Goal: Information Seeking & Learning: Learn about a topic

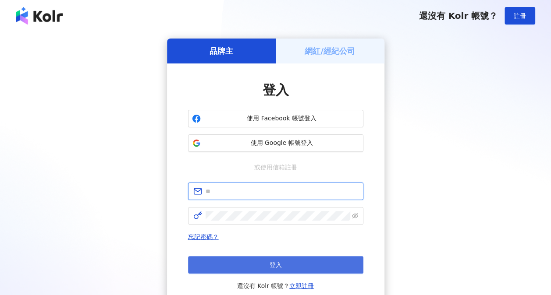
type input "**********"
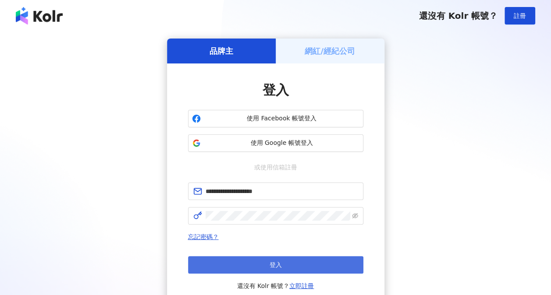
click at [255, 265] on button "登入" at bounding box center [275, 265] width 175 height 18
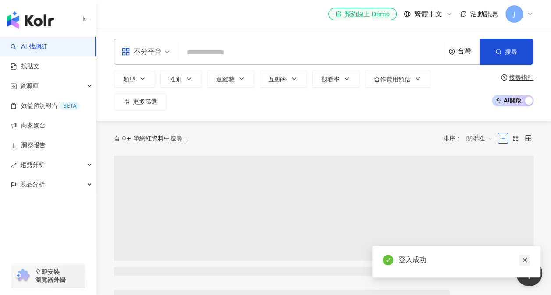
click at [525, 260] on icon "close" at bounding box center [524, 260] width 5 height 5
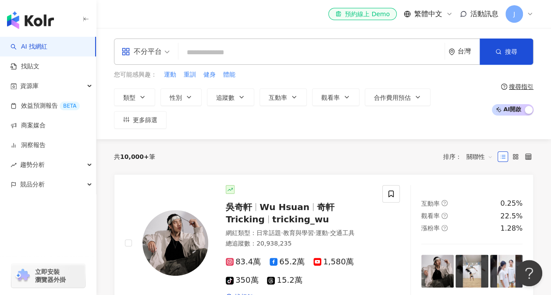
click at [224, 57] on input "search" at bounding box center [311, 52] width 259 height 17
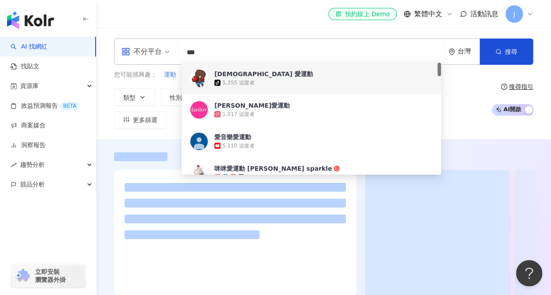
scroll to position [44, 0]
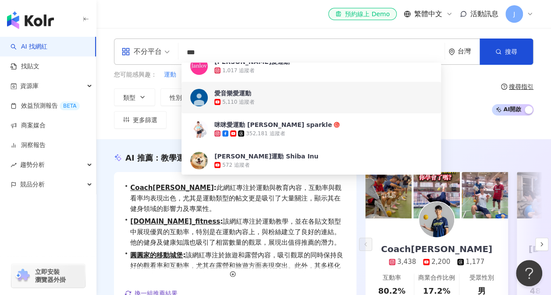
type input "***"
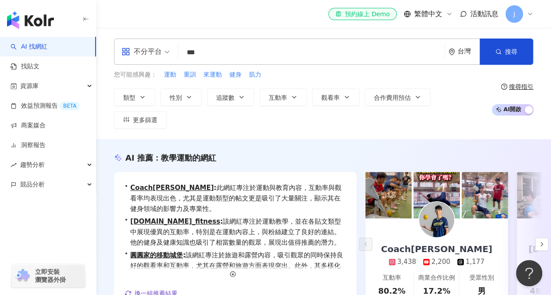
click at [109, 170] on div "AI 推薦 ： 教學運動的網紅 • Coach佑 : 此網紅專注於運動與教育內容，互動率與觀看率均表現出色，尤其是運動類型的帖文更是吸引了大量關注，顯示其在健…" at bounding box center [323, 247] width 454 height 191
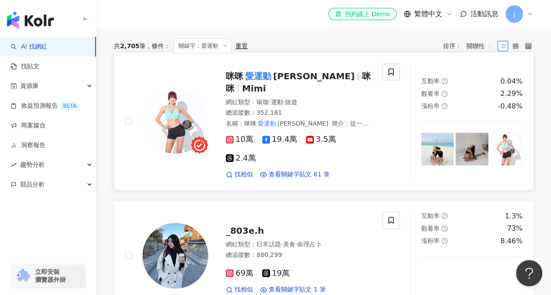
scroll to position [351, 0]
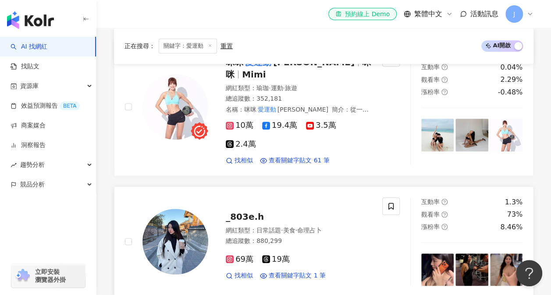
click at [237, 212] on span "_803e.h" at bounding box center [245, 217] width 38 height 11
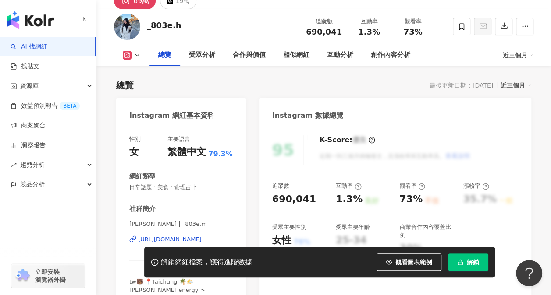
click at [472, 265] on span "解鎖" at bounding box center [473, 262] width 12 height 7
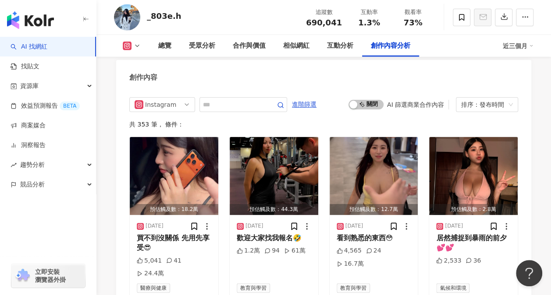
scroll to position [2454, 0]
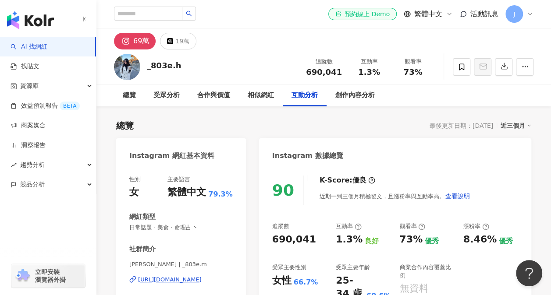
click at [46, 45] on link "AI 找網紅" at bounding box center [29, 47] width 37 height 9
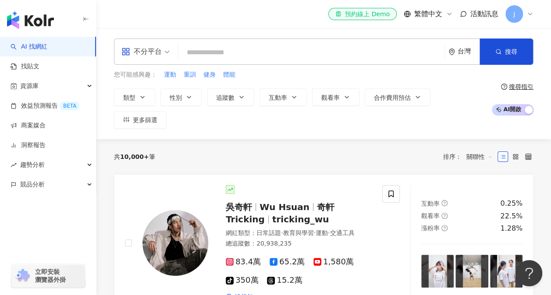
click at [211, 53] on input "search" at bounding box center [311, 52] width 259 height 17
type input "*"
type input "***"
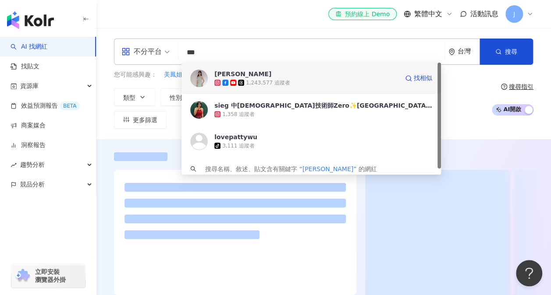
click at [307, 84] on div "1,243,577 追蹤者" at bounding box center [306, 82] width 184 height 9
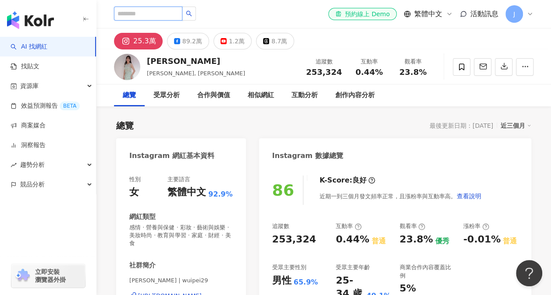
click at [164, 14] on input "search" at bounding box center [148, 14] width 68 height 14
type input "**"
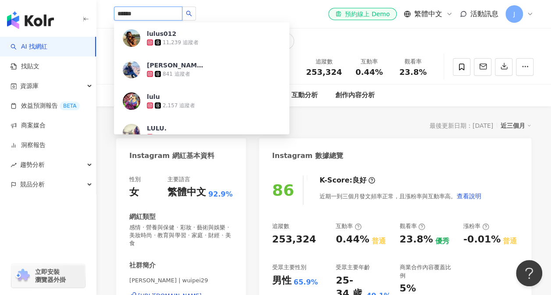
type input "******"
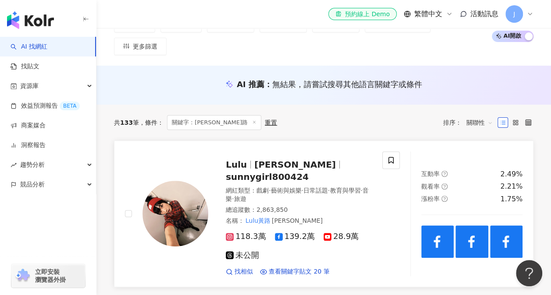
scroll to position [88, 0]
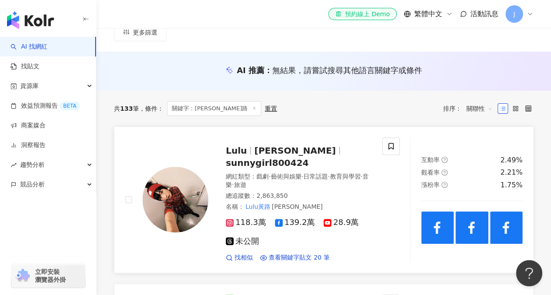
click at [266, 145] on span "黃路梓茵" at bounding box center [294, 150] width 81 height 11
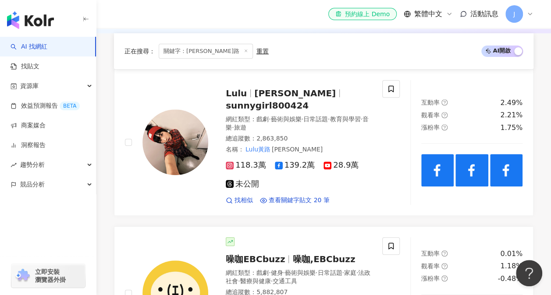
scroll to position [131, 0]
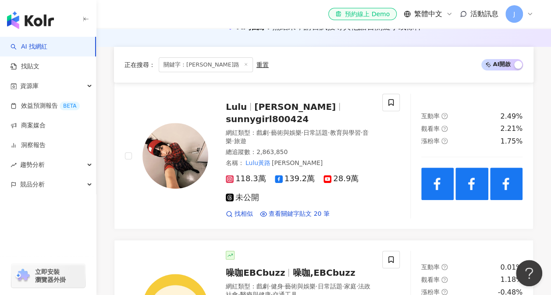
click at [244, 62] on icon at bounding box center [246, 64] width 4 height 4
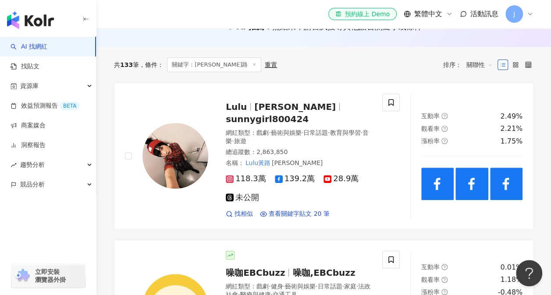
scroll to position [32, 0]
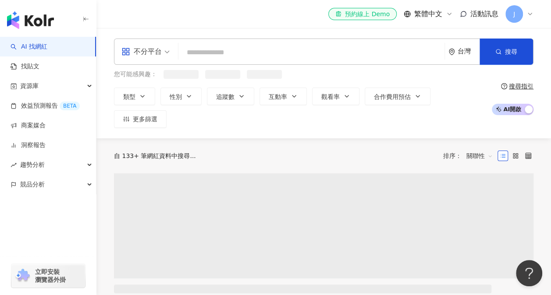
click at [238, 53] on input "search" at bounding box center [311, 52] width 259 height 17
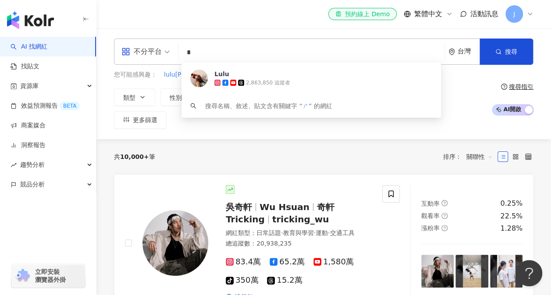
type input "*"
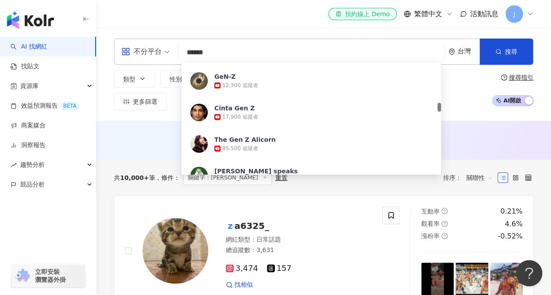
scroll to position [526, 0]
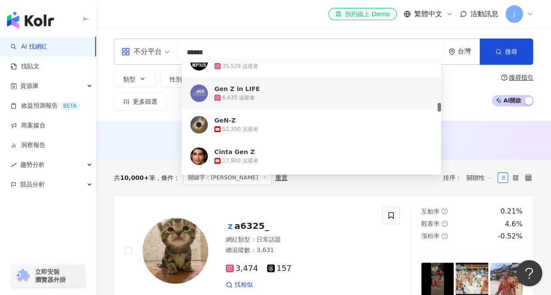
click at [107, 103] on div "不分平台 ***** 台灣 搜尋 7e0f67f1-0530-4850-9f1f-c2268b06deba b91a15bf-a6f7-445e-ac79-0…" at bounding box center [323, 74] width 454 height 93
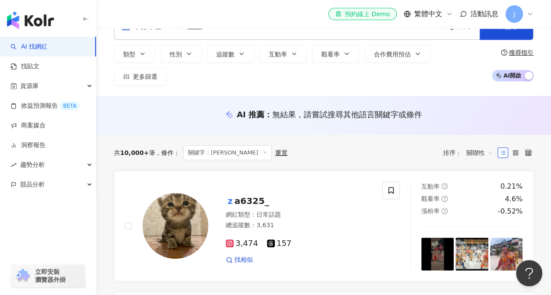
scroll to position [0, 0]
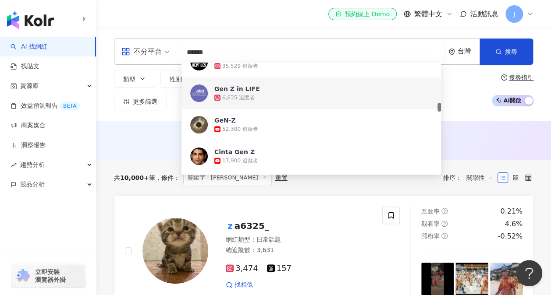
drag, startPoint x: 251, startPoint y: 50, endPoint x: 103, endPoint y: 48, distance: 147.7
click at [103, 48] on div "不分平台 ***** 台灣 搜尋 7e0f67f1-0530-4850-9f1f-c2268b06deba b91a15bf-a6f7-445e-ac79-0…" at bounding box center [323, 75] width 454 height 72
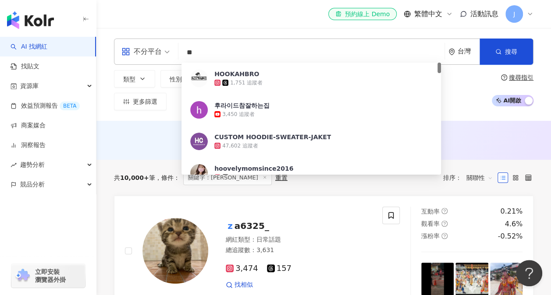
type input "*"
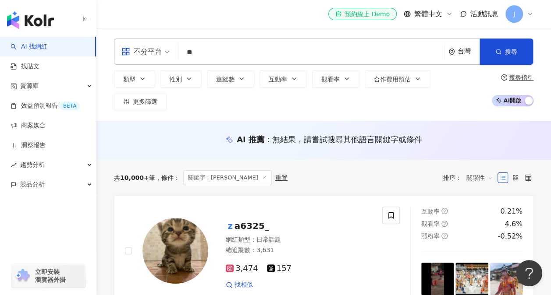
type input "*"
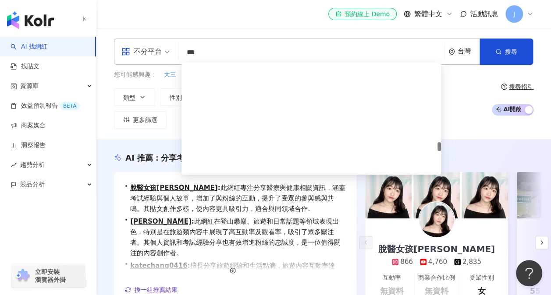
scroll to position [1183, 0]
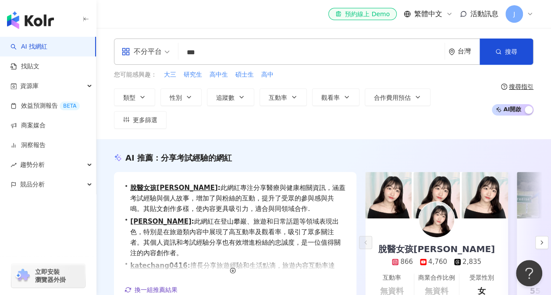
click at [108, 110] on div "不分平台 *** 台灣 搜尋 07b98075-9b11-48a4-9000-18652bf0e112 bde43b16-7b65-4ae2-a5ea-1d9…" at bounding box center [323, 83] width 454 height 111
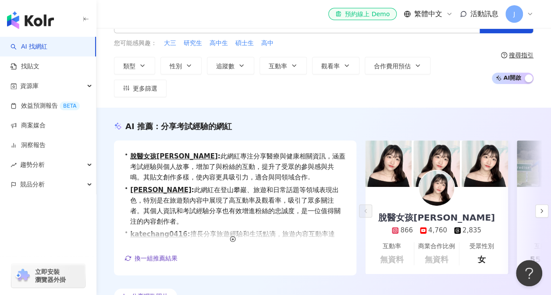
scroll to position [44, 0]
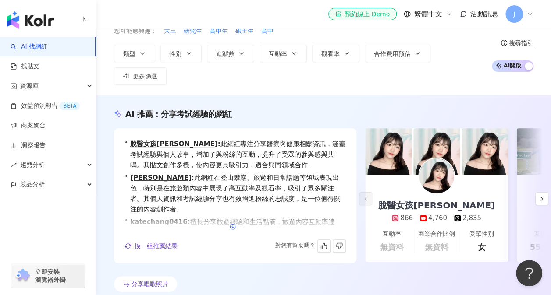
click at [234, 224] on icon "button" at bounding box center [233, 227] width 6 height 6
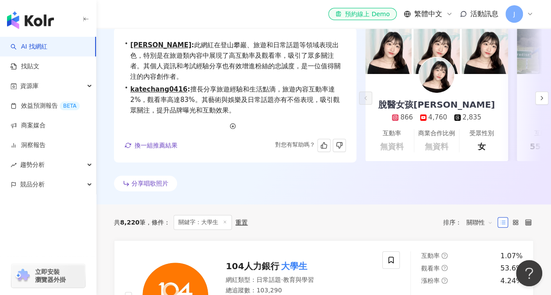
scroll to position [0, 0]
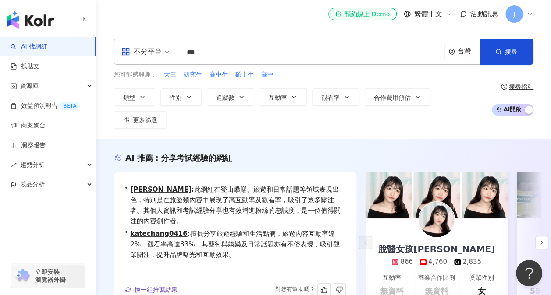
click at [210, 57] on input "***" at bounding box center [311, 52] width 259 height 17
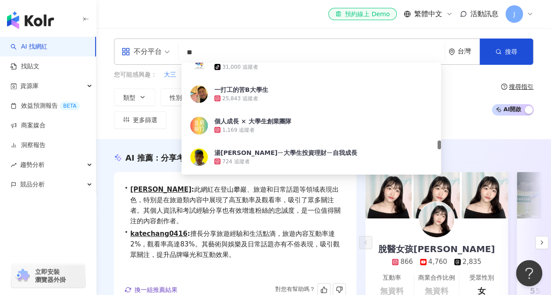
type input "*"
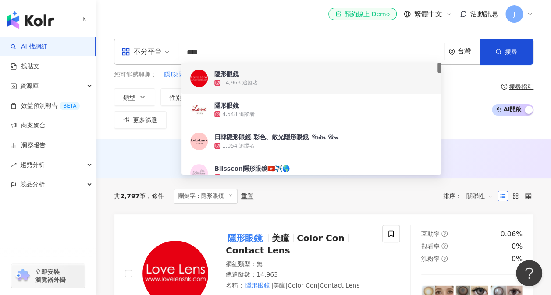
click at [429, 51] on input "****" at bounding box center [311, 52] width 259 height 17
click at [149, 53] on div "不分平台" at bounding box center [141, 52] width 40 height 14
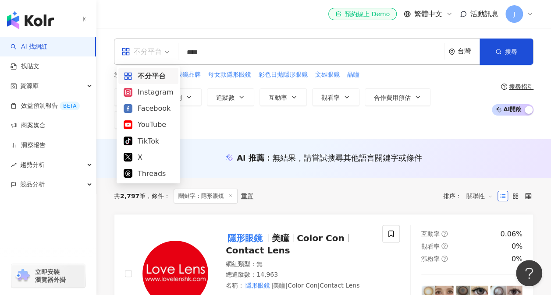
click at [149, 52] on div "不分平台" at bounding box center [141, 52] width 40 height 14
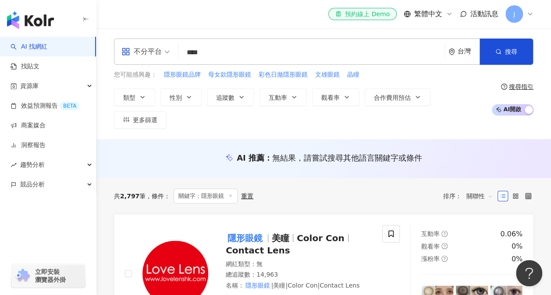
click at [283, 55] on input "****" at bounding box center [311, 52] width 259 height 17
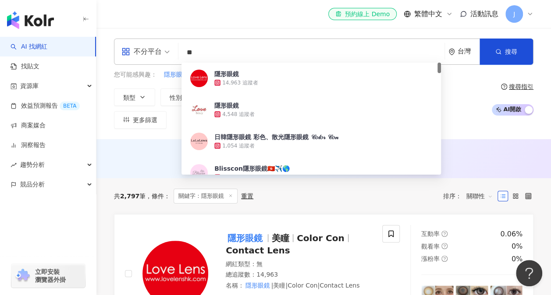
type input "*"
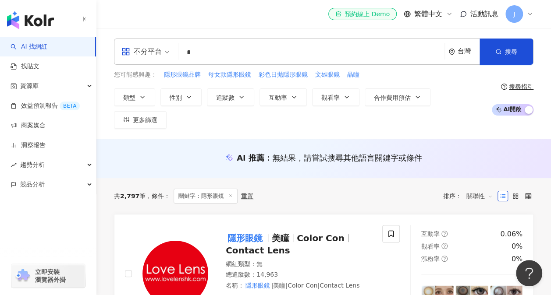
type input "*"
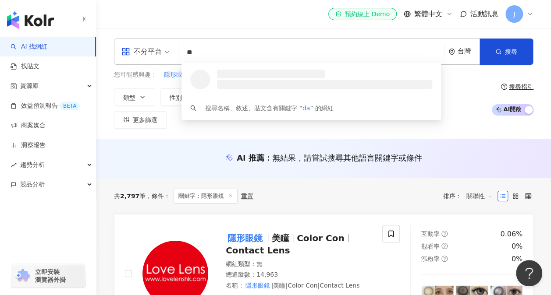
type input "*"
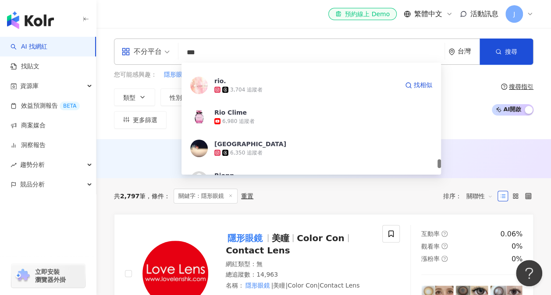
scroll to position [1753, 0]
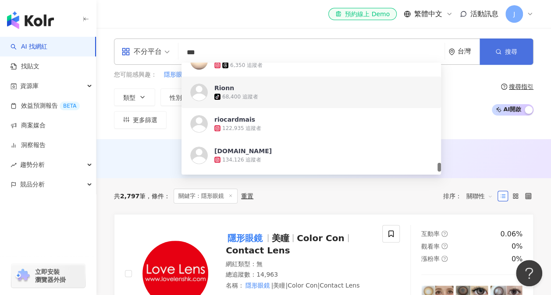
click at [519, 49] on button "搜尋" at bounding box center [505, 52] width 53 height 26
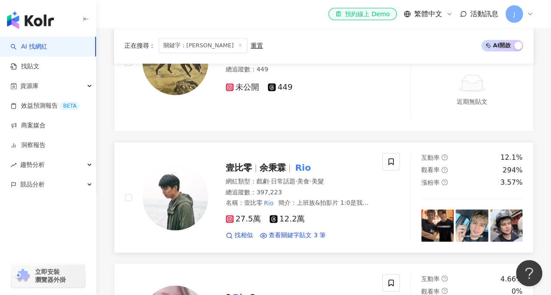
scroll to position [570, 0]
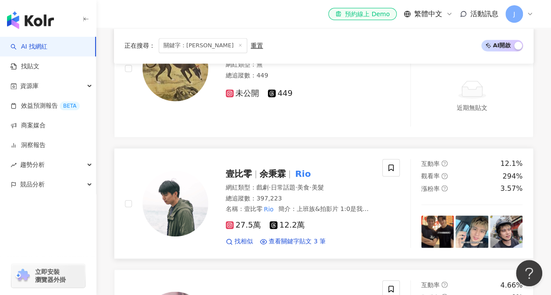
click at [282, 169] on span "余秉霖" at bounding box center [272, 174] width 26 height 11
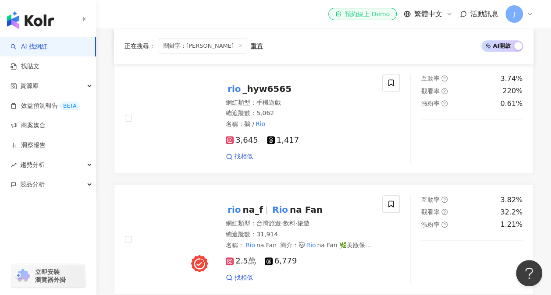
scroll to position [0, 0]
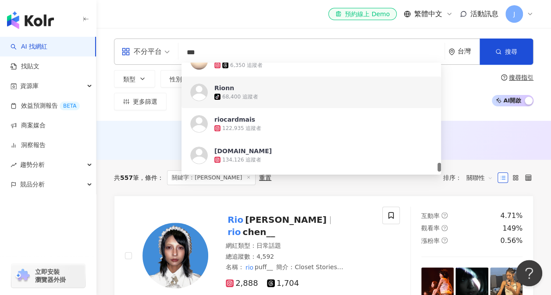
drag, startPoint x: 247, startPoint y: 57, endPoint x: 189, endPoint y: 56, distance: 57.8
click at [189, 56] on input "***" at bounding box center [311, 52] width 259 height 17
type input "*"
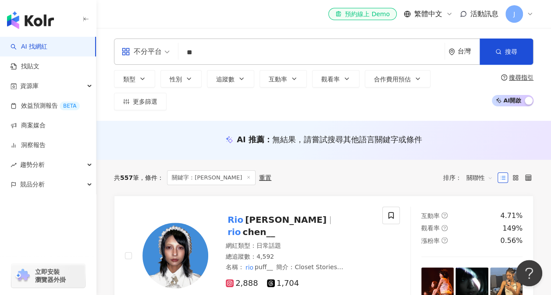
type input "*"
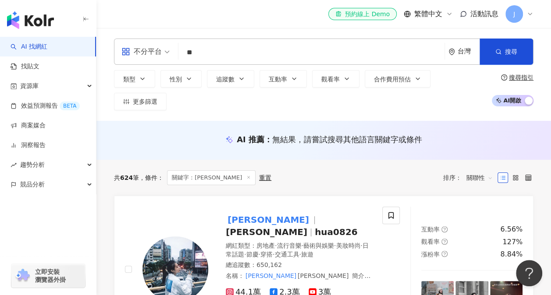
click at [133, 176] on div "共 624 筆 條件 ： 關鍵字：陳華 重置" at bounding box center [192, 177] width 157 height 15
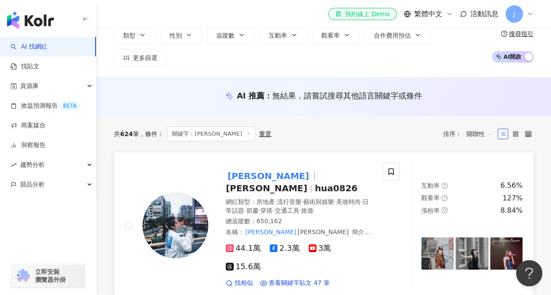
click at [315, 183] on span "hua0826" at bounding box center [336, 188] width 43 height 11
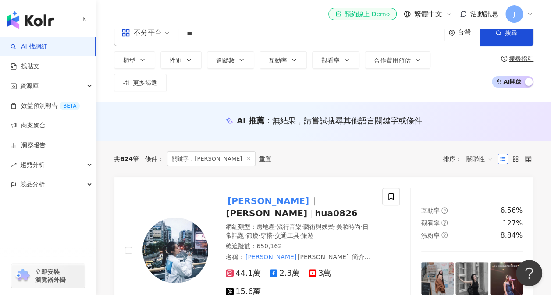
scroll to position [0, 0]
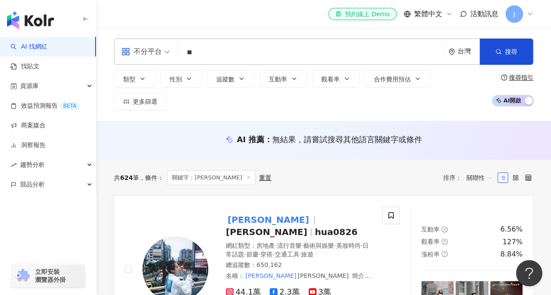
click at [248, 61] on input "**" at bounding box center [311, 52] width 259 height 17
type input "*"
type input "**"
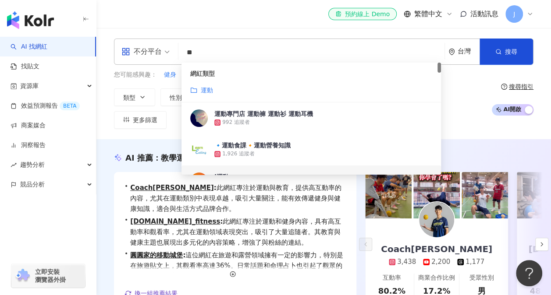
click at [110, 215] on div "AI 推薦 ： 教學運動的網紅 • Coach佑 : 此網紅專注於運動與教育，提供高互動率的內容，尤其在運動類別中表現卓越，吸引大量關注，能有效傳遞健身與健康…" at bounding box center [323, 247] width 454 height 191
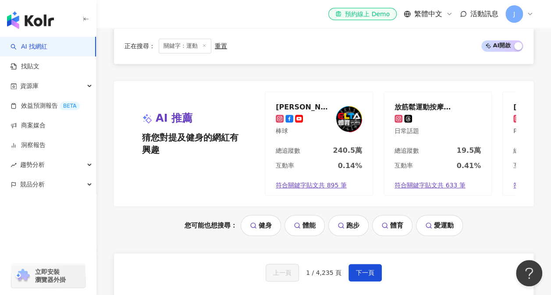
scroll to position [1972, 0]
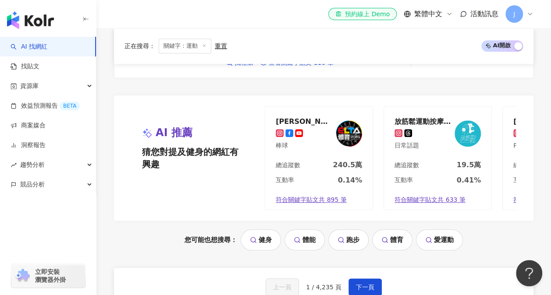
click at [347, 230] on link "跑步" at bounding box center [348, 240] width 40 height 21
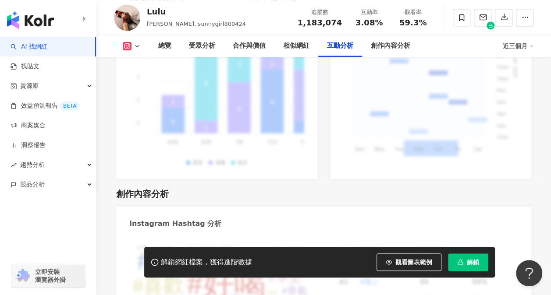
scroll to position [2366, 0]
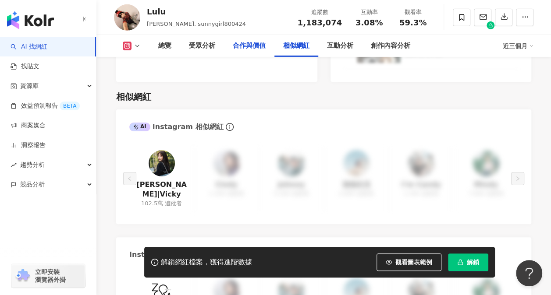
click at [237, 46] on div "合作與價值" at bounding box center [249, 46] width 33 height 11
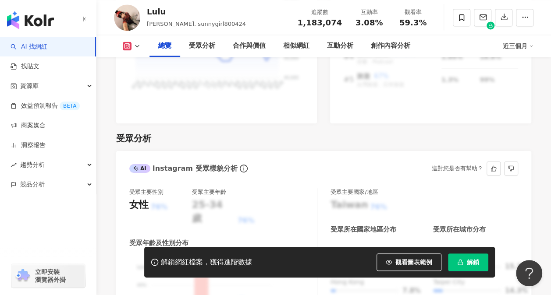
scroll to position [556, 0]
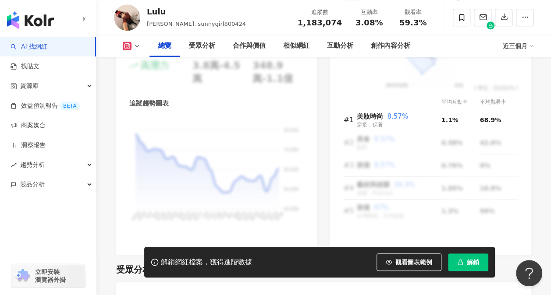
click at [473, 266] on span "解鎖" at bounding box center [473, 262] width 12 height 7
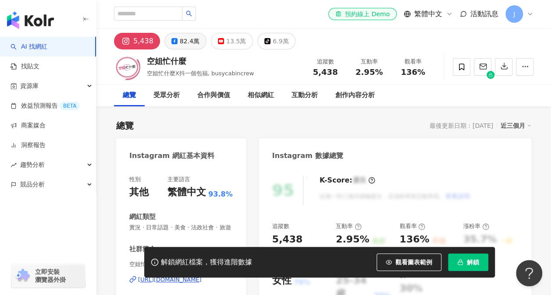
click at [187, 44] on div "82.4萬" at bounding box center [190, 41] width 20 height 12
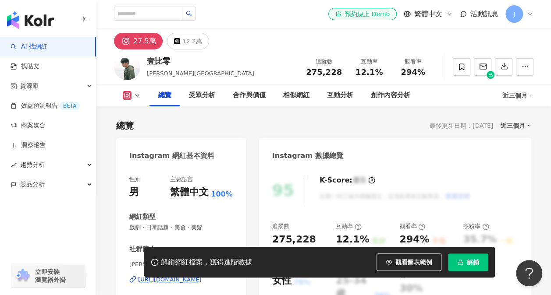
click at [467, 265] on span "解鎖" at bounding box center [473, 262] width 12 height 7
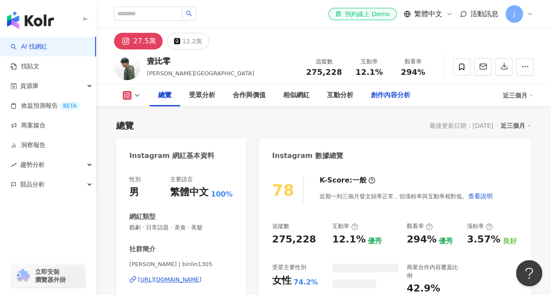
click at [390, 95] on div "創作內容分析" at bounding box center [390, 95] width 39 height 11
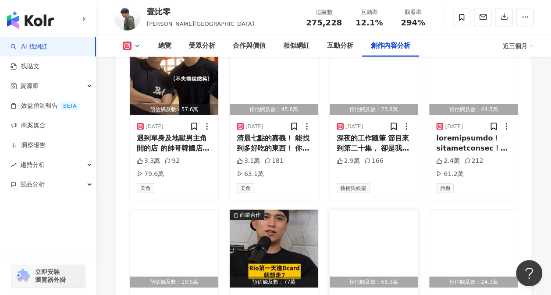
scroll to position [2814, 0]
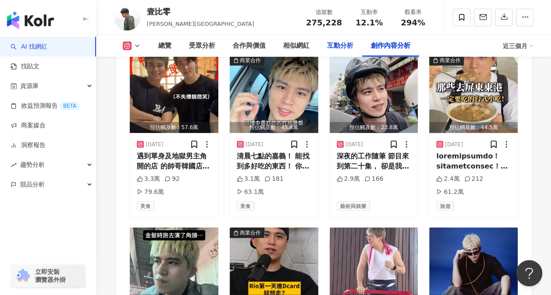
click at [342, 46] on div "互動分析" at bounding box center [340, 46] width 26 height 11
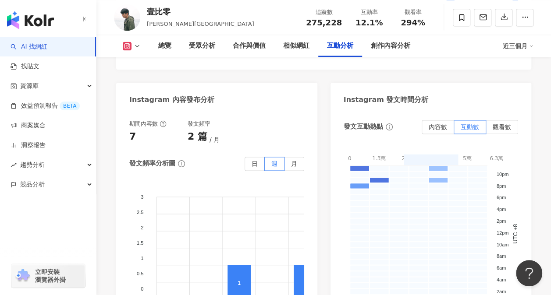
scroll to position [2171, 0]
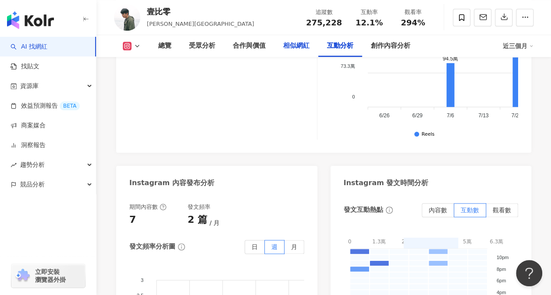
click at [300, 49] on div "相似網紅" at bounding box center [296, 46] width 26 height 11
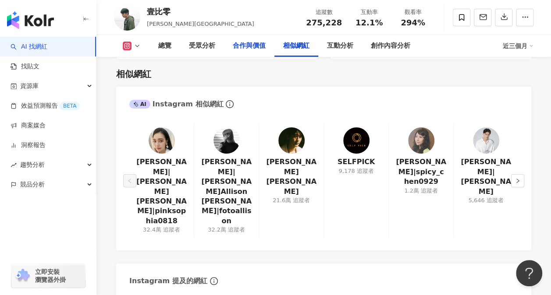
click at [230, 53] on div "合作與價值" at bounding box center [249, 46] width 50 height 22
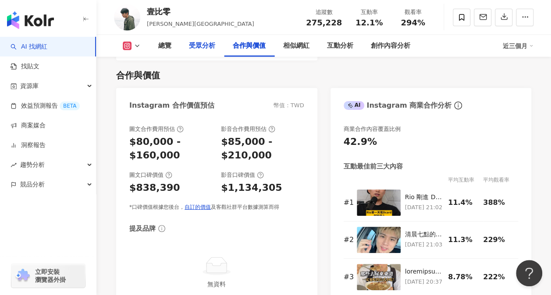
click at [202, 49] on div "受眾分析" at bounding box center [202, 46] width 26 height 11
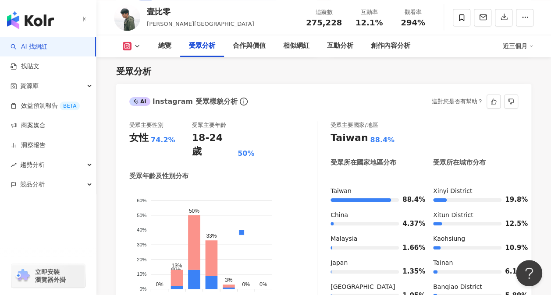
scroll to position [814, 0]
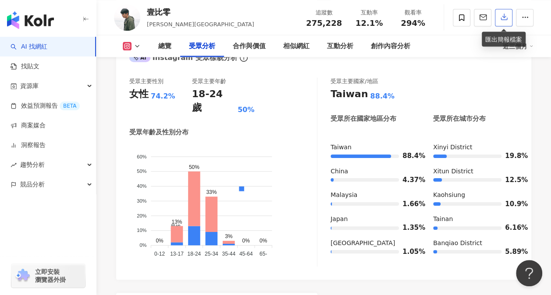
click at [508, 18] on button "button" at bounding box center [504, 18] width 18 height 18
drag, startPoint x: 508, startPoint y: 18, endPoint x: 501, endPoint y: 16, distance: 6.9
click at [501, 16] on icon "button" at bounding box center [504, 17] width 8 height 8
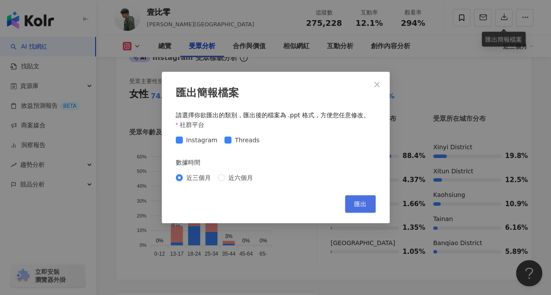
click at [368, 207] on button "匯出" at bounding box center [360, 204] width 31 height 18
click at [372, 81] on span "Close" at bounding box center [377, 84] width 18 height 7
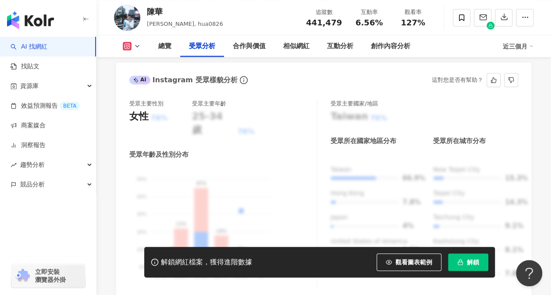
scroll to position [789, 0]
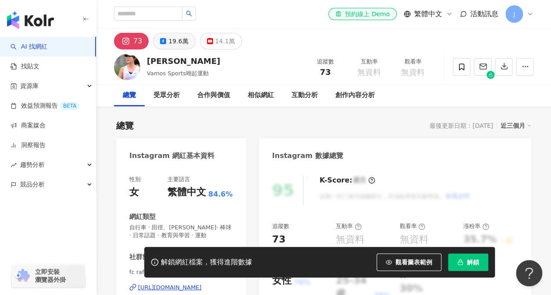
click at [177, 42] on div "19.6萬" at bounding box center [178, 41] width 20 height 12
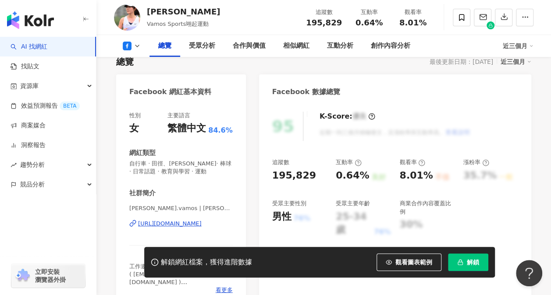
scroll to position [44, 0]
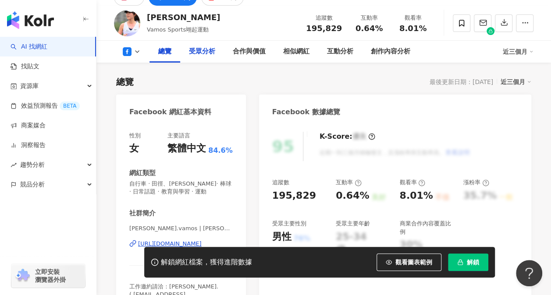
click at [202, 56] on div "受眾分析" at bounding box center [202, 51] width 26 height 11
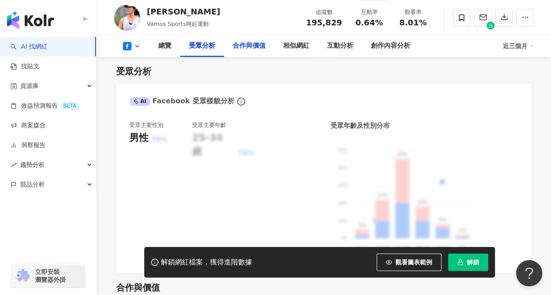
click at [259, 46] on div "合作與價值" at bounding box center [249, 46] width 33 height 11
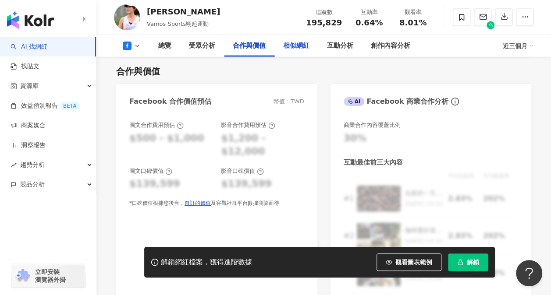
click at [312, 46] on div "相似網紅" at bounding box center [296, 46] width 44 height 22
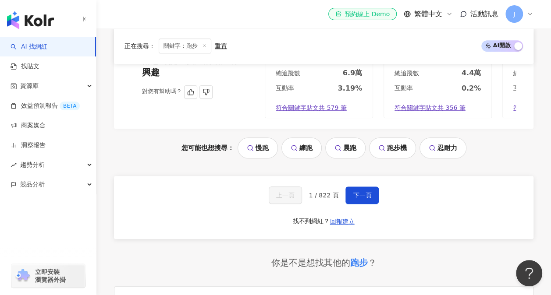
scroll to position [1884, 0]
click at [353, 192] on span "下一頁" at bounding box center [362, 195] width 18 height 7
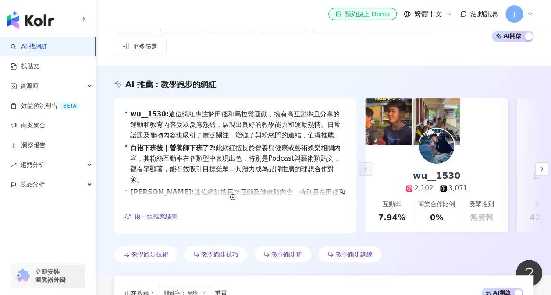
scroll to position [0, 0]
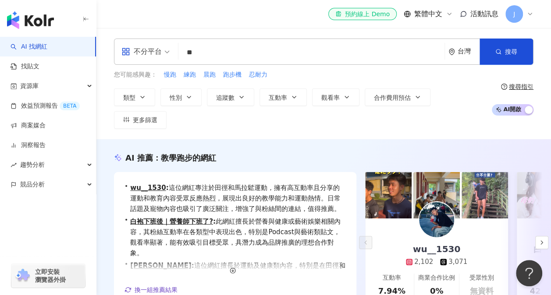
click at [220, 53] on input "**" at bounding box center [311, 52] width 259 height 17
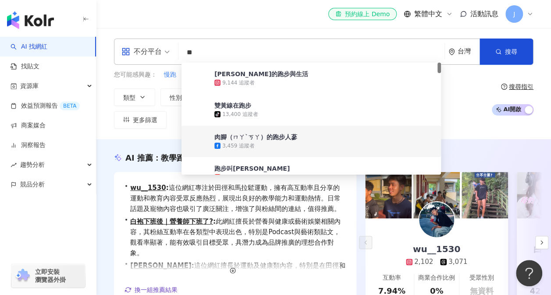
type input "*"
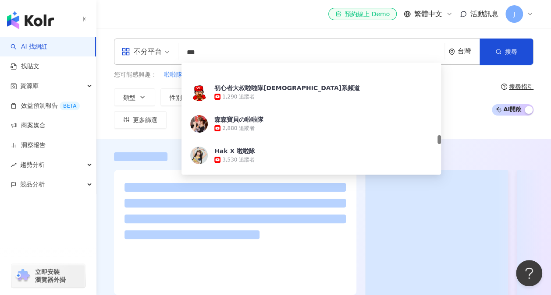
scroll to position [1052, 0]
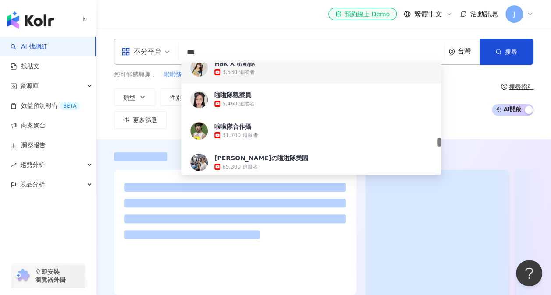
drag, startPoint x: 224, startPoint y: 53, endPoint x: 142, endPoint y: 45, distance: 82.8
click at [142, 46] on div "不分平台 *** 台灣 搜尋 [URL][DOMAIN_NAME] [URL][DOMAIN_NAME] [URL][DOMAIN_NAME] Hak X 啦…" at bounding box center [323, 52] width 419 height 26
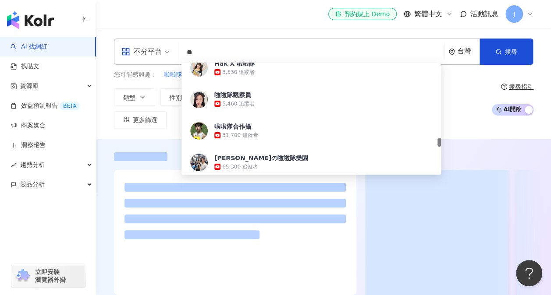
type input "**"
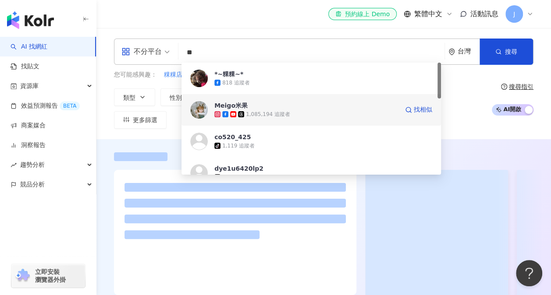
click at [295, 117] on div "1,085,194 追蹤者" at bounding box center [306, 114] width 184 height 9
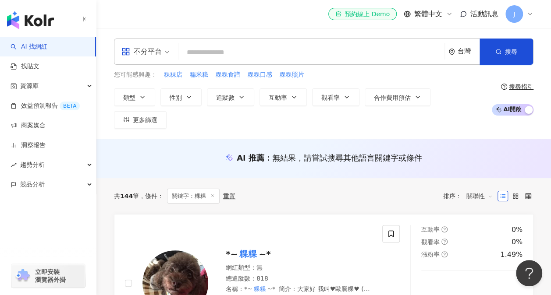
click at [279, 48] on input "search" at bounding box center [311, 52] width 259 height 17
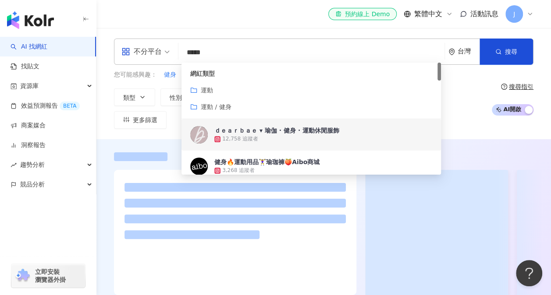
click at [106, 139] on div at bounding box center [323, 225] width 454 height 172
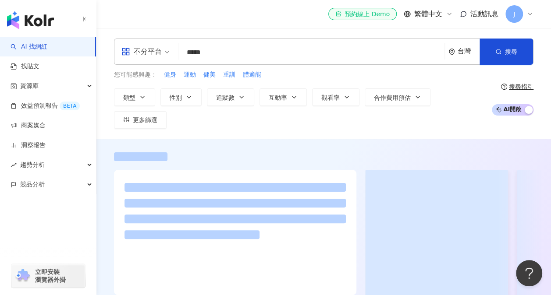
click at [255, 53] on input "*****" at bounding box center [311, 52] width 259 height 17
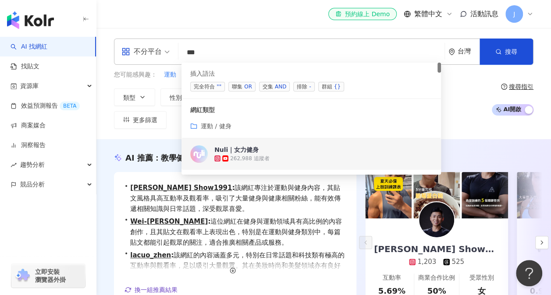
click at [105, 181] on div "AI 推薦 ： 教學健身的網紅 • 王碩 Show1991 : 該網紅專注於運動與健身內容，其貼文風格具高互動率及觀看率，吸引了大量健身與健康相關粉絲，能有效…" at bounding box center [323, 245] width 454 height 187
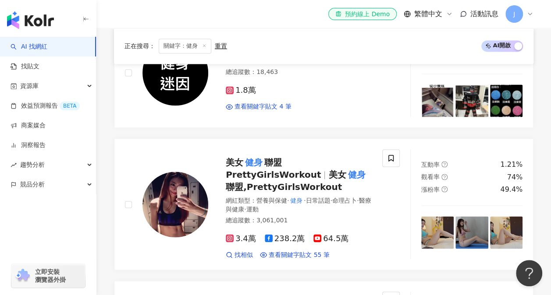
scroll to position [613, 0]
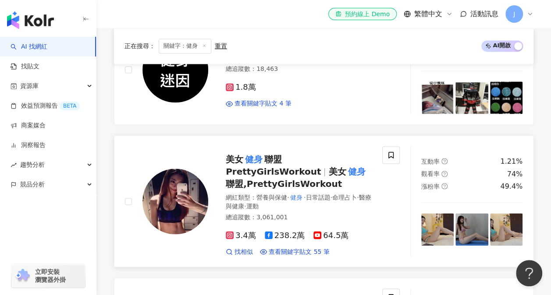
click at [346, 165] on mark "健身" at bounding box center [356, 172] width 21 height 14
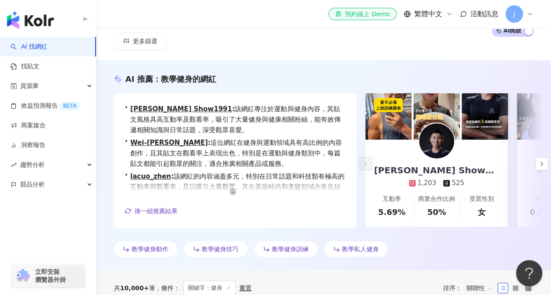
scroll to position [0, 0]
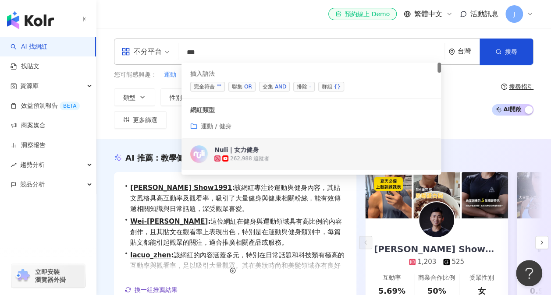
click at [266, 53] on input "**" at bounding box center [311, 52] width 259 height 17
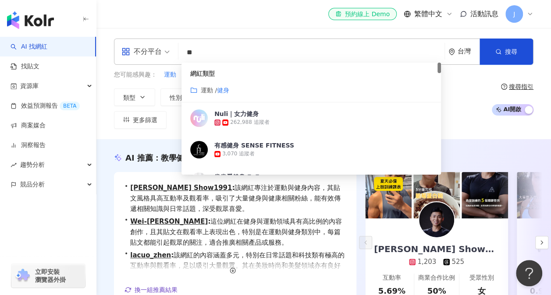
type input "*"
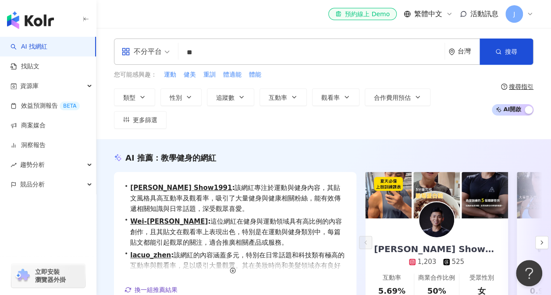
type input "**"
type input "******"
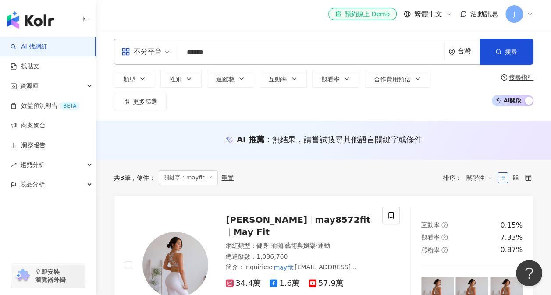
click at [173, 134] on div "AI 推薦 ： 無結果，請嘗試搜尋其他語言關鍵字或條件" at bounding box center [323, 139] width 419 height 11
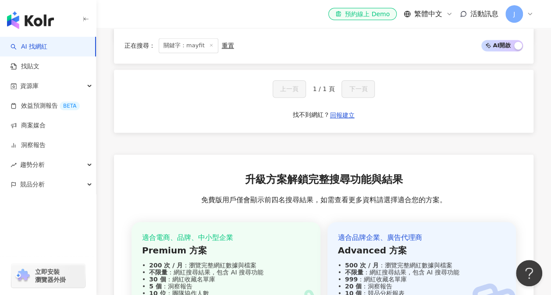
scroll to position [701, 0]
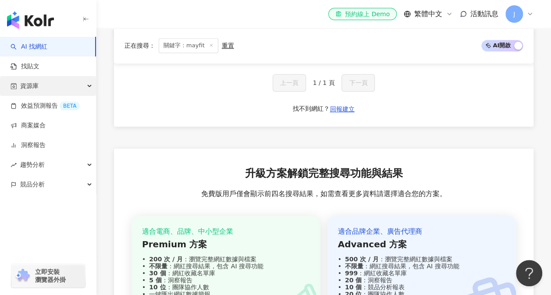
click at [42, 89] on div "資源庫" at bounding box center [48, 86] width 96 height 20
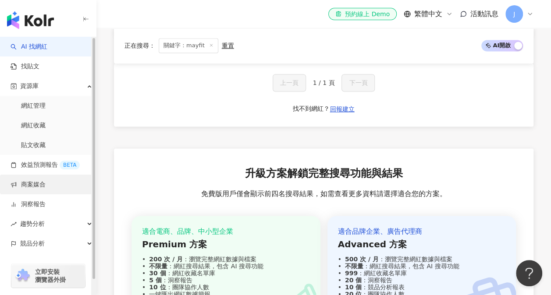
click at [39, 182] on link "商案媒合" at bounding box center [28, 185] width 35 height 9
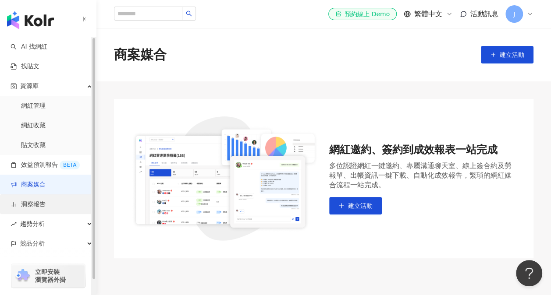
click at [40, 203] on link "洞察報告" at bounding box center [28, 204] width 35 height 9
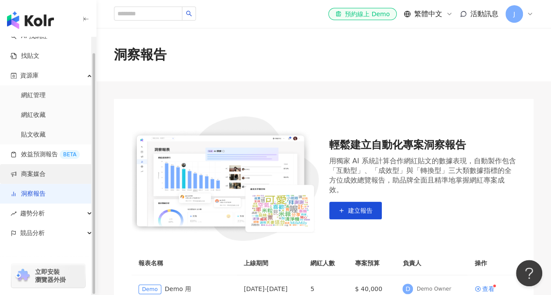
scroll to position [16, 0]
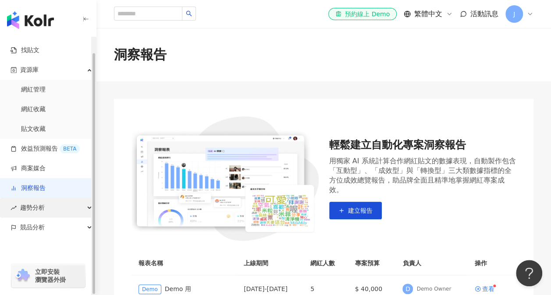
click at [47, 204] on div "趨勢分析" at bounding box center [48, 208] width 96 height 20
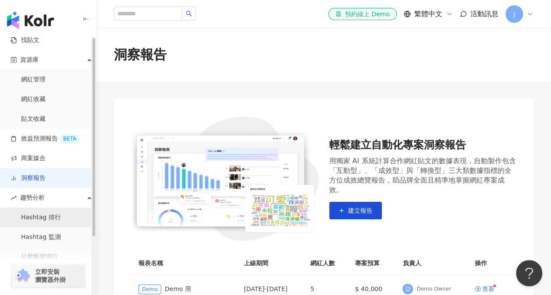
scroll to position [0, 0]
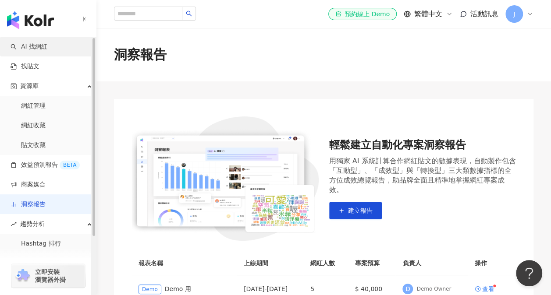
click at [47, 44] on link "AI 找網紅" at bounding box center [29, 47] width 37 height 9
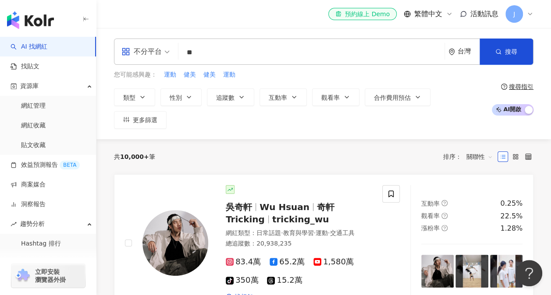
type input "*"
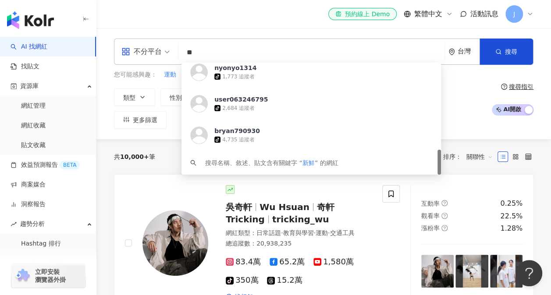
type input "*"
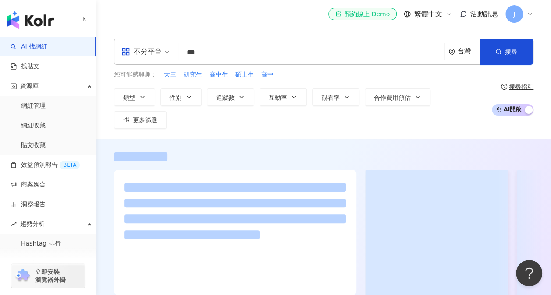
type input "***"
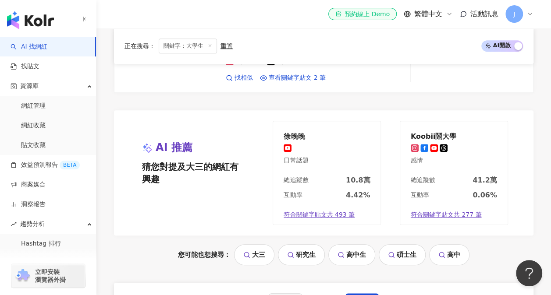
scroll to position [1928, 0]
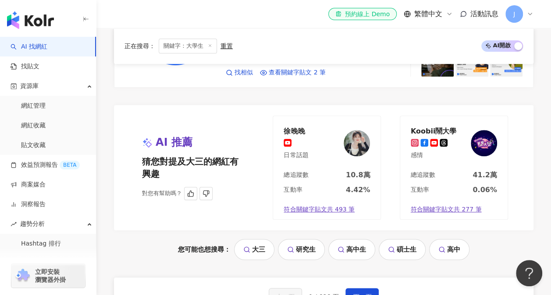
click at [481, 130] on img at bounding box center [484, 143] width 26 height 26
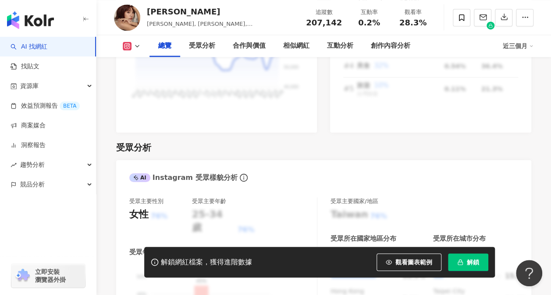
scroll to position [789, 0]
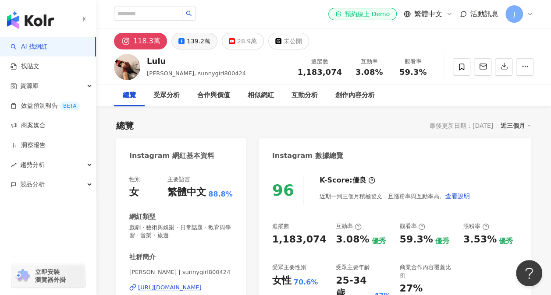
click at [196, 44] on div "139.2萬" at bounding box center [199, 41] width 24 height 12
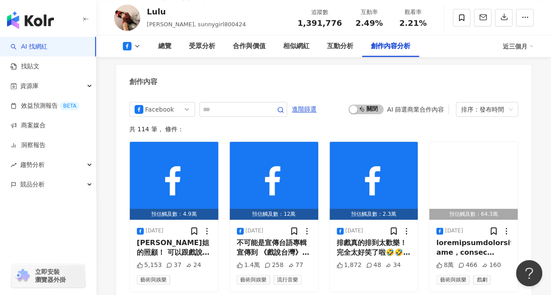
scroll to position [2410, 0]
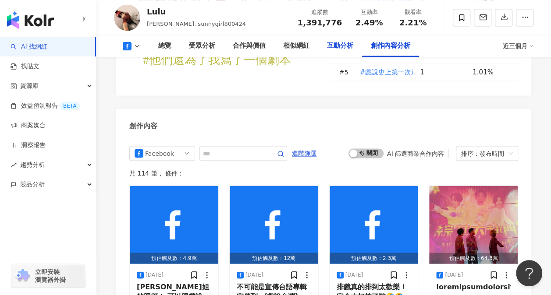
click at [339, 50] on div "互動分析" at bounding box center [340, 46] width 26 height 11
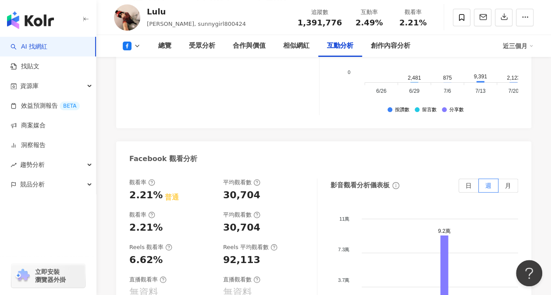
scroll to position [1696, 0]
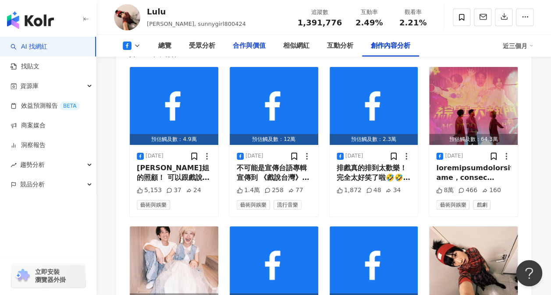
click at [258, 43] on div "合作與價值" at bounding box center [249, 46] width 33 height 11
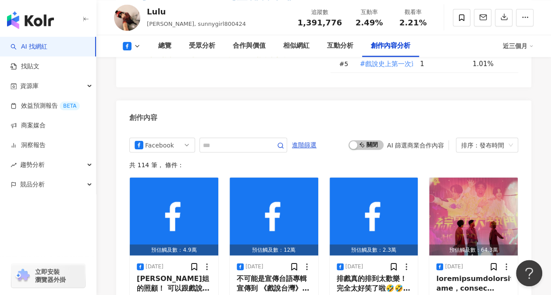
scroll to position [2450, 0]
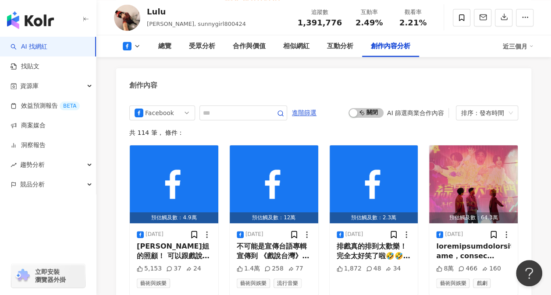
click at [138, 46] on icon at bounding box center [137, 46] width 7 height 7
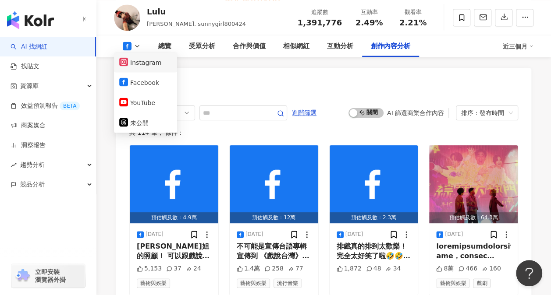
click at [138, 64] on button "Instagram" at bounding box center [145, 62] width 53 height 12
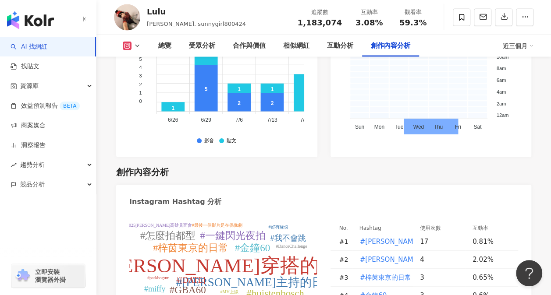
scroll to position [2508, 0]
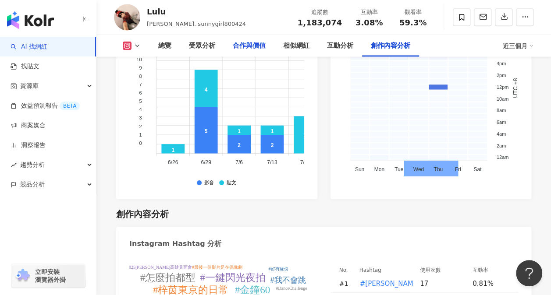
click at [252, 44] on div "合作與價值" at bounding box center [249, 46] width 33 height 11
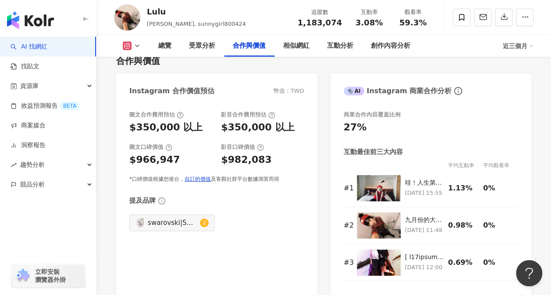
scroll to position [1229, 0]
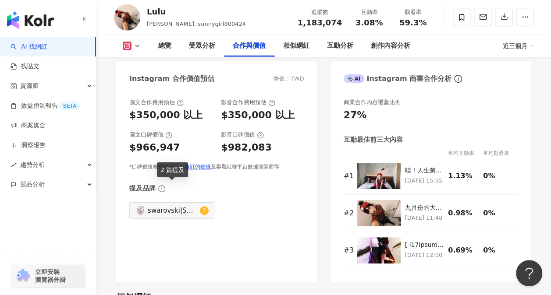
click at [164, 202] on div "swarovski|SWAROVSKI|swarovski|SWAROVSKI 2" at bounding box center [171, 210] width 85 height 17
type input "*********"
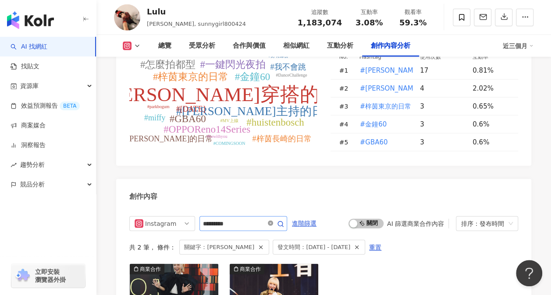
click at [273, 221] on icon "close-circle" at bounding box center [270, 223] width 5 height 5
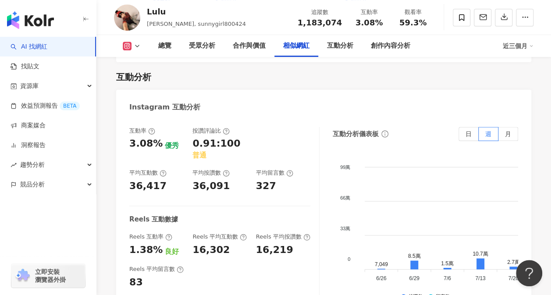
scroll to position [1713, 0]
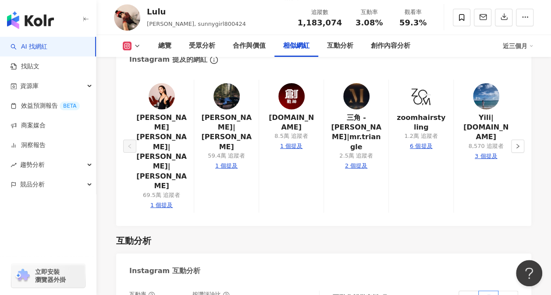
click at [136, 46] on polyline at bounding box center [137, 46] width 4 height 2
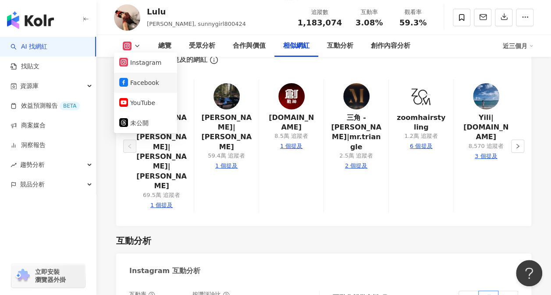
click at [135, 84] on button "Facebook" at bounding box center [145, 83] width 53 height 12
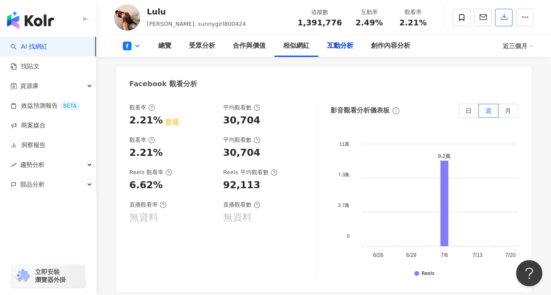
click at [506, 17] on icon "button" at bounding box center [504, 17] width 8 height 8
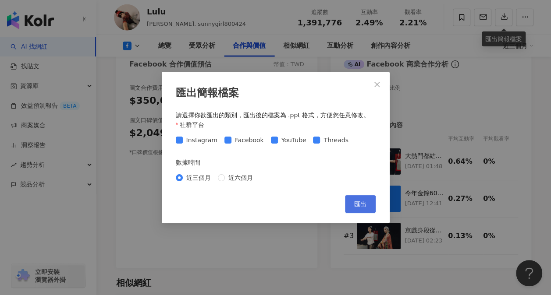
click at [353, 205] on button "匯出" at bounding box center [360, 204] width 31 height 18
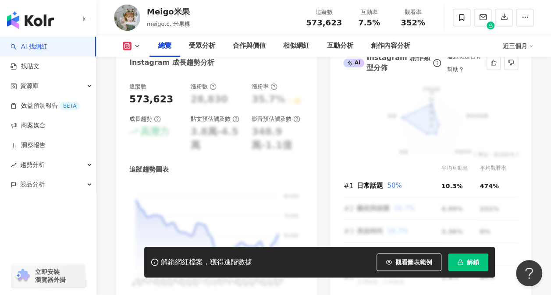
scroll to position [482, 0]
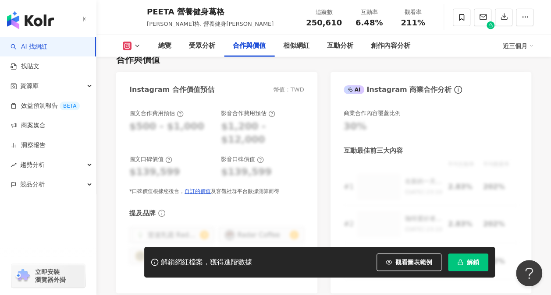
scroll to position [1227, 0]
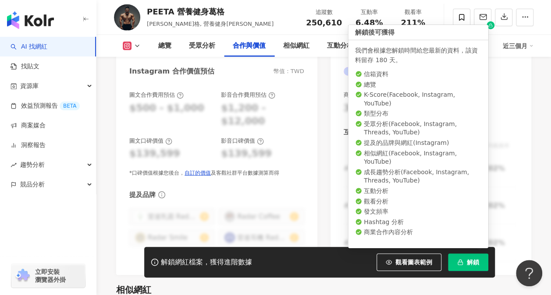
click at [473, 262] on span "解鎖" at bounding box center [473, 262] width 12 height 7
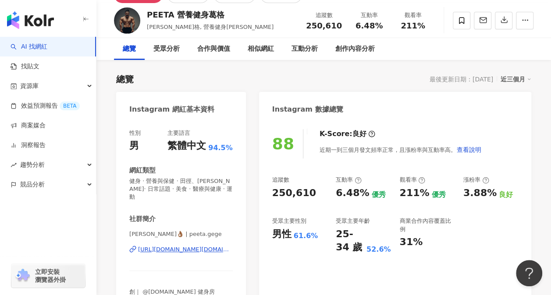
scroll to position [25, 0]
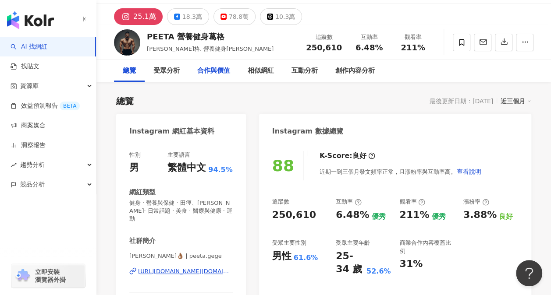
click at [223, 72] on div "合作與價值" at bounding box center [213, 71] width 33 height 11
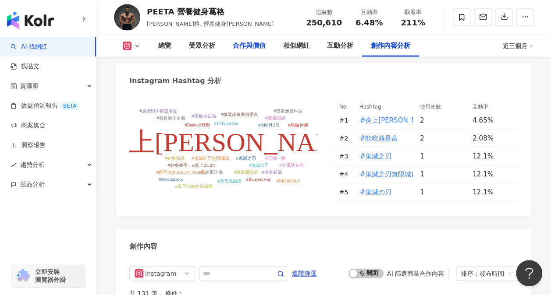
scroll to position [2743, 0]
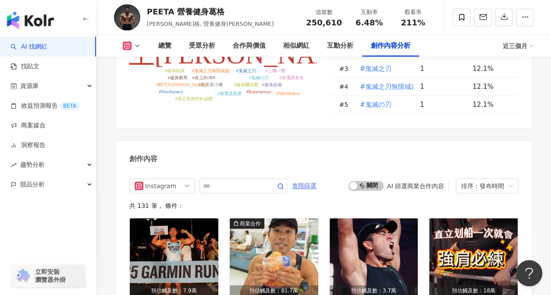
click at [316, 179] on span "進階篩選" at bounding box center [304, 186] width 25 height 14
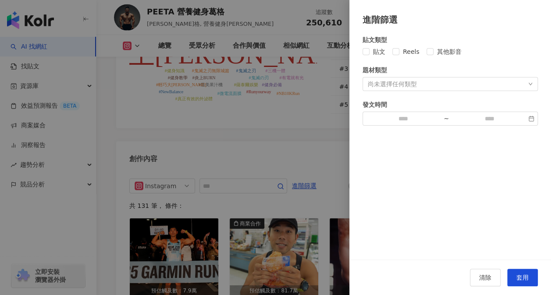
click at [416, 84] on div "尚未選擇任何類型" at bounding box center [392, 84] width 49 height 7
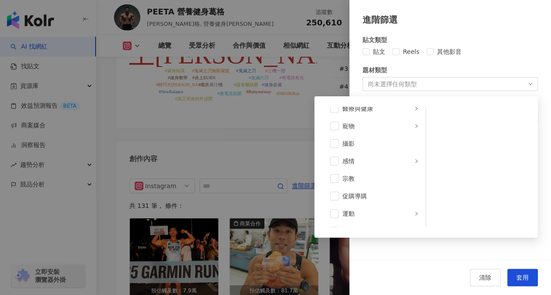
scroll to position [303, 0]
click at [266, 94] on div at bounding box center [275, 147] width 551 height 295
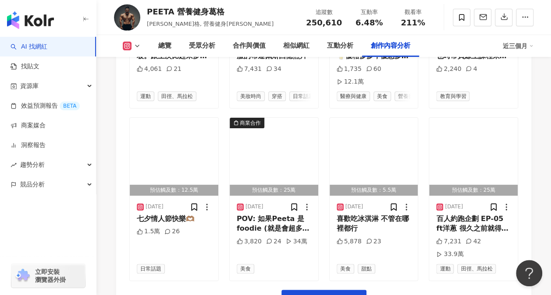
scroll to position [3201, 0]
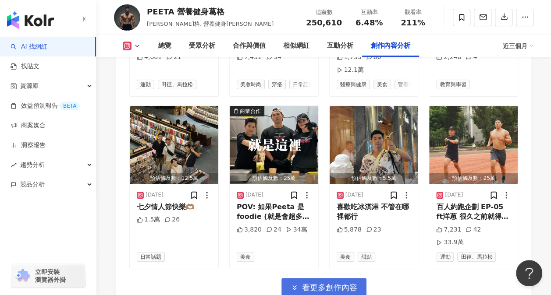
click at [317, 283] on span "看更多創作內容" at bounding box center [329, 288] width 55 height 10
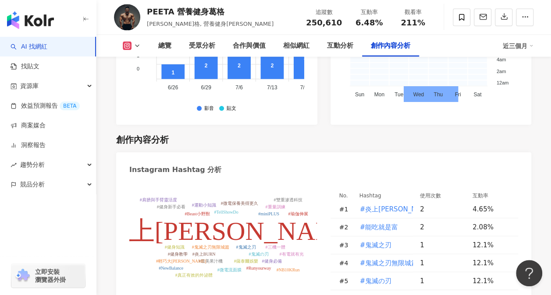
scroll to position [2632, 0]
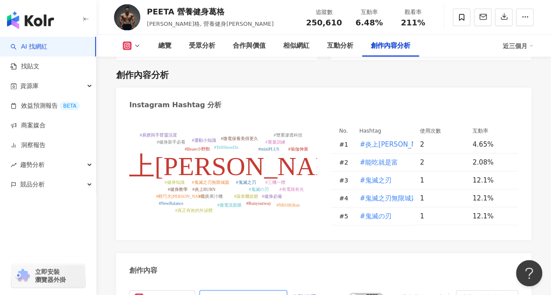
click at [256, 288] on input "text" at bounding box center [233, 298] width 61 height 11
type input "*"
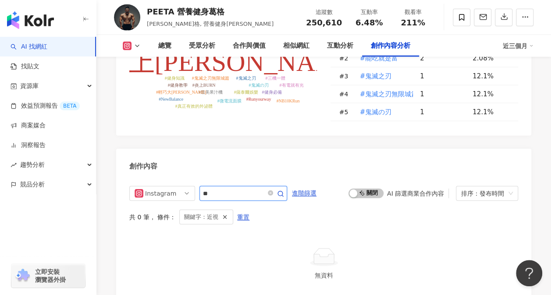
click at [284, 191] on icon "button" at bounding box center [280, 194] width 7 height 7
click at [244, 188] on input "**" at bounding box center [233, 193] width 61 height 11
click at [243, 188] on input "**" at bounding box center [233, 193] width 61 height 11
type input "*"
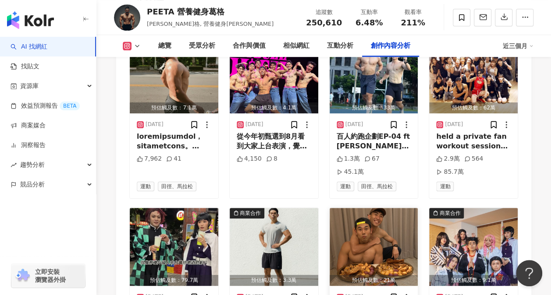
scroll to position [3688, 0]
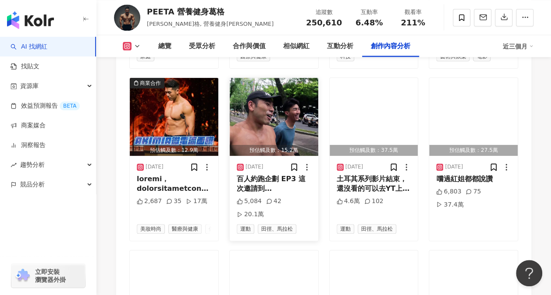
scroll to position [4185, 0]
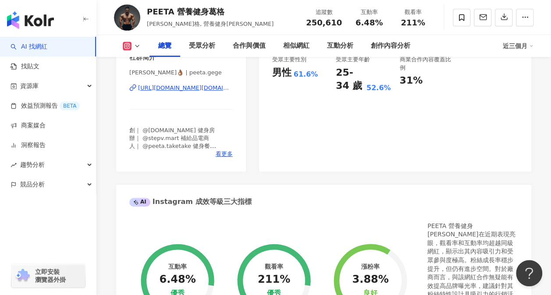
scroll to position [0, 0]
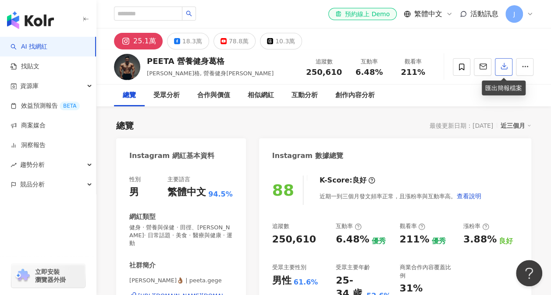
click at [502, 64] on icon "button" at bounding box center [504, 66] width 8 height 8
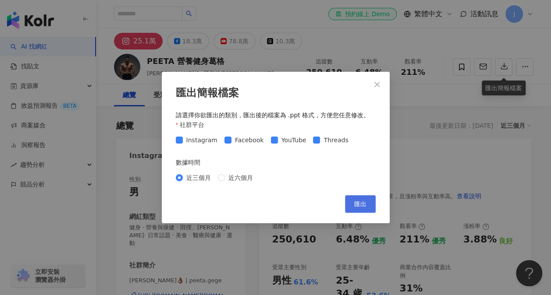
click at [365, 205] on span "匯出" at bounding box center [360, 204] width 12 height 7
click at [469, 145] on div "匯出簡報檔案 請選擇你欲匯出的類別，匯出後的檔案為 .ppt 格式，方便您任意修改。 社群平台 Instagram Facebook YouTube Thre…" at bounding box center [275, 147] width 551 height 295
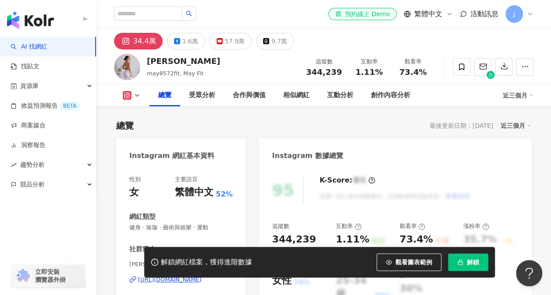
scroll to position [88, 0]
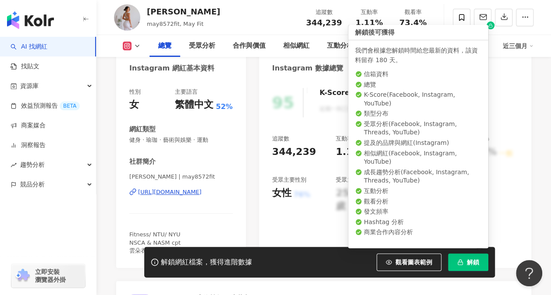
click at [480, 259] on button "解鎖" at bounding box center [468, 263] width 40 height 18
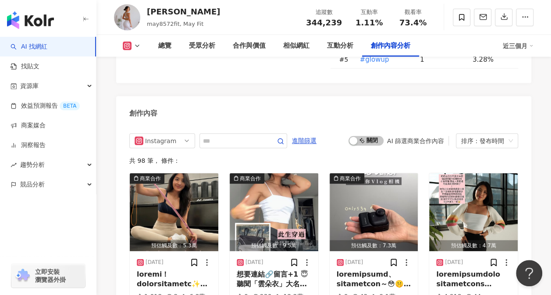
scroll to position [2717, 0]
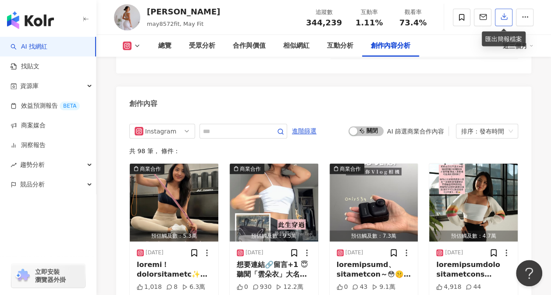
click at [500, 19] on icon "button" at bounding box center [504, 17] width 8 height 8
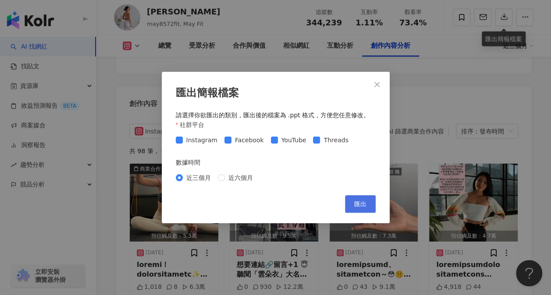
click at [365, 201] on span "匯出" at bounding box center [360, 204] width 12 height 7
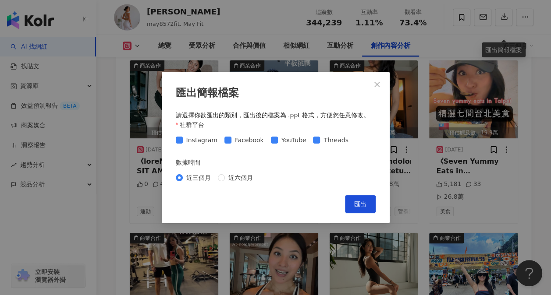
scroll to position [3023, 0]
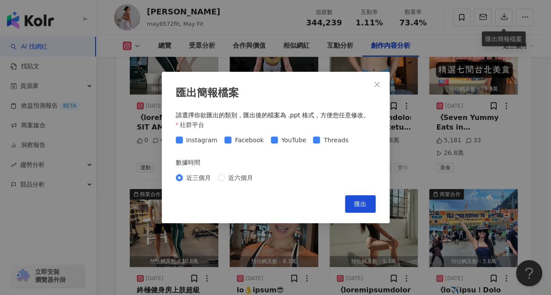
drag, startPoint x: 366, startPoint y: 204, endPoint x: 487, endPoint y: 122, distance: 146.0
click at [480, 117] on div "匯出簡報檔案 請選擇你欲匯出的類別，匯出後的檔案為 .ppt 格式，方便您任意修改。 社群平台 Instagram Facebook YouTube Thre…" at bounding box center [275, 147] width 551 height 295
click at [489, 122] on div "匯出簡報檔案 請選擇你欲匯出的類別，匯出後的檔案為 .ppt 格式，方便您任意修改。 社群平台 Instagram Facebook YouTube Thre…" at bounding box center [275, 147] width 551 height 295
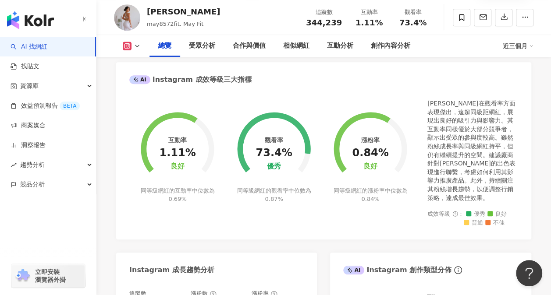
scroll to position [0, 0]
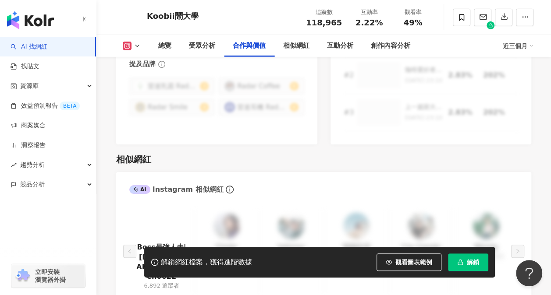
scroll to position [1358, 0]
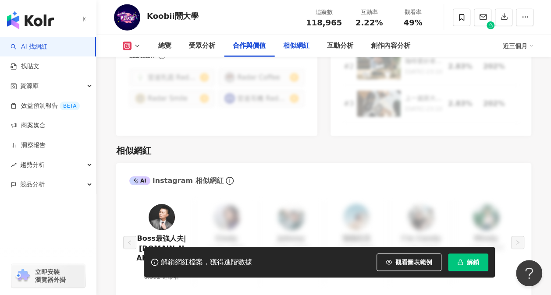
click at [294, 46] on div "相似網紅" at bounding box center [296, 46] width 26 height 11
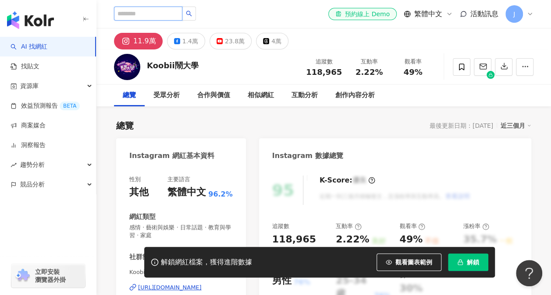
click at [159, 14] on input "search" at bounding box center [148, 14] width 68 height 14
type input "**"
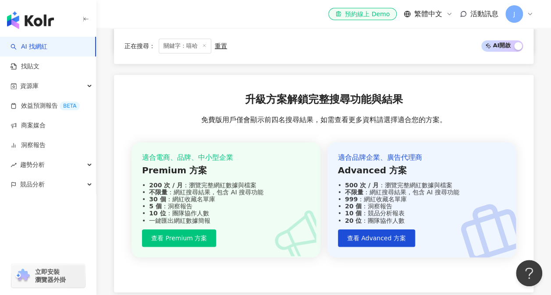
scroll to position [1871, 0]
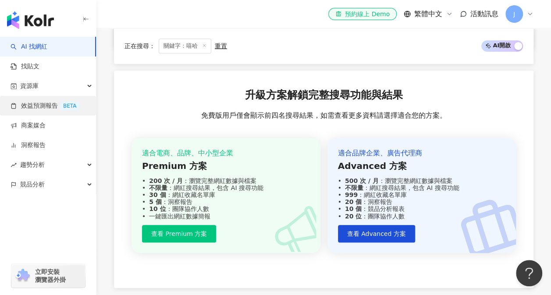
click at [45, 102] on link "效益預測報告 BETA" at bounding box center [45, 106] width 69 height 9
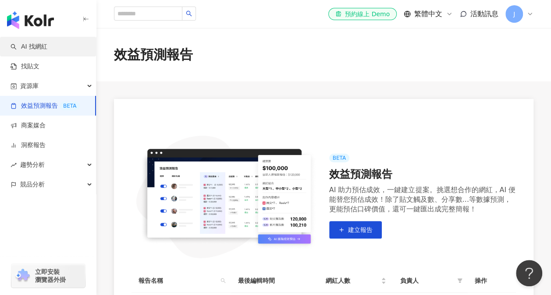
click at [47, 50] on link "AI 找網紅" at bounding box center [29, 47] width 37 height 9
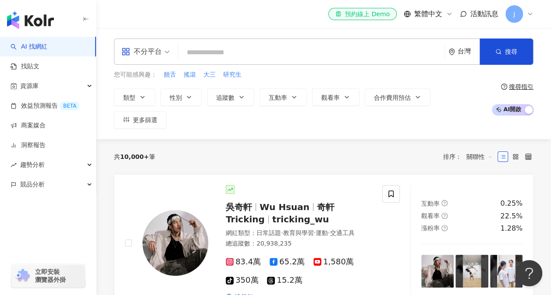
click at [426, 150] on div "共 10,000+ 筆 排序： 關聯性" at bounding box center [323, 157] width 419 height 14
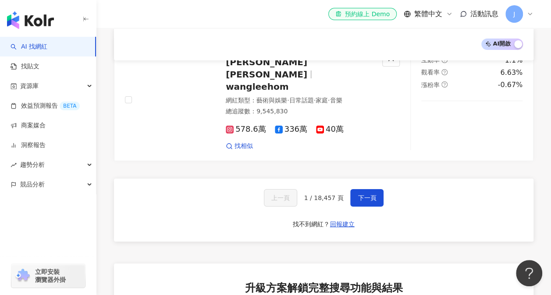
scroll to position [1577, 0]
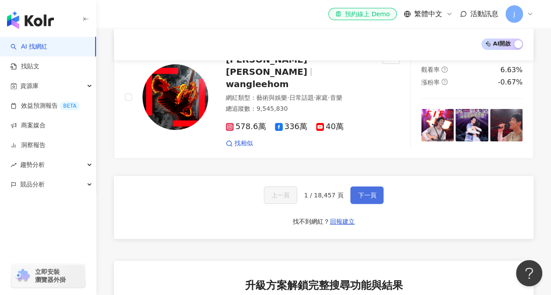
click at [358, 192] on span "下一頁" at bounding box center [367, 195] width 18 height 7
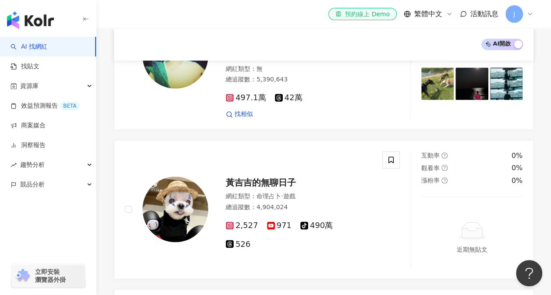
scroll to position [1575, 0]
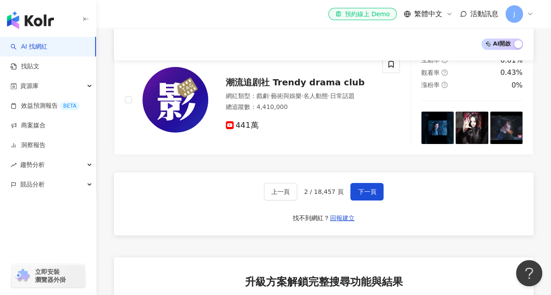
click at [466, 173] on div "上一頁 2 / 18,457 頁 下一頁 找不到網紅？ 回報建立" at bounding box center [323, 204] width 419 height 63
